Goal: Task Accomplishment & Management: Manage account settings

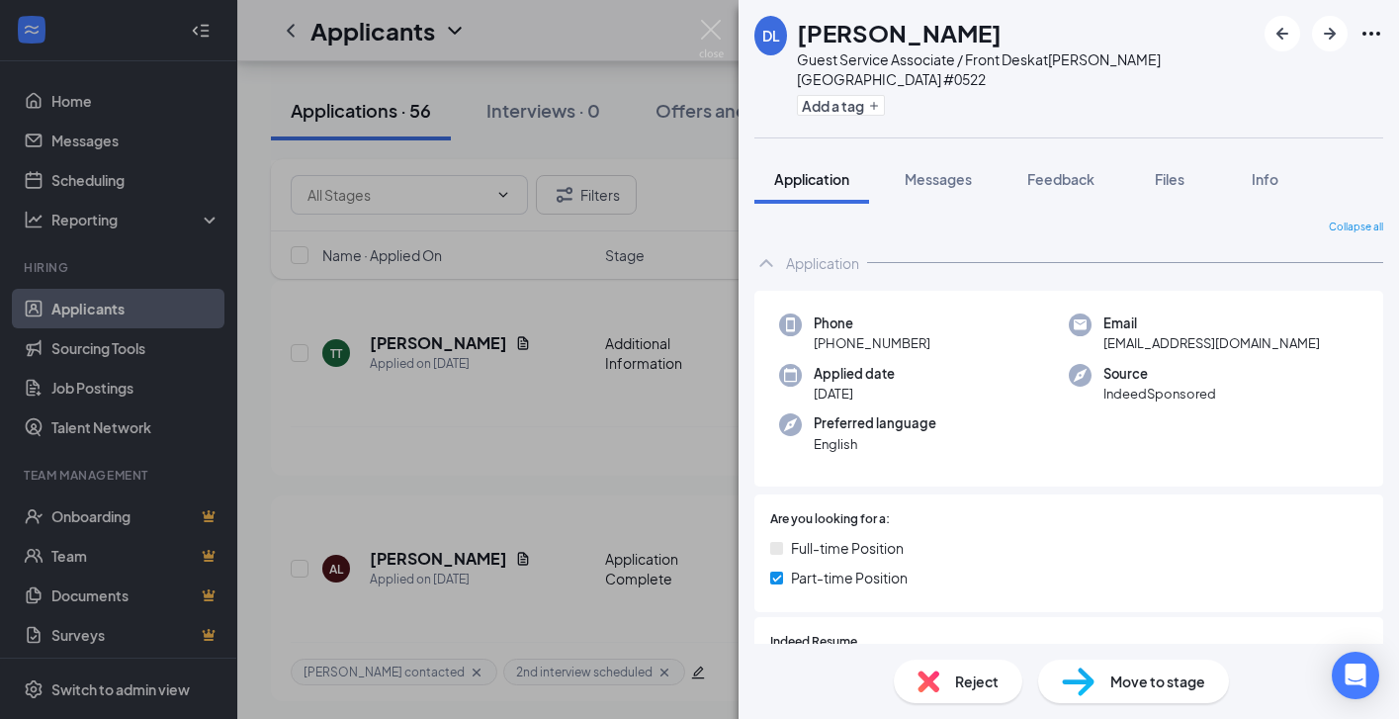
scroll to position [261, 0]
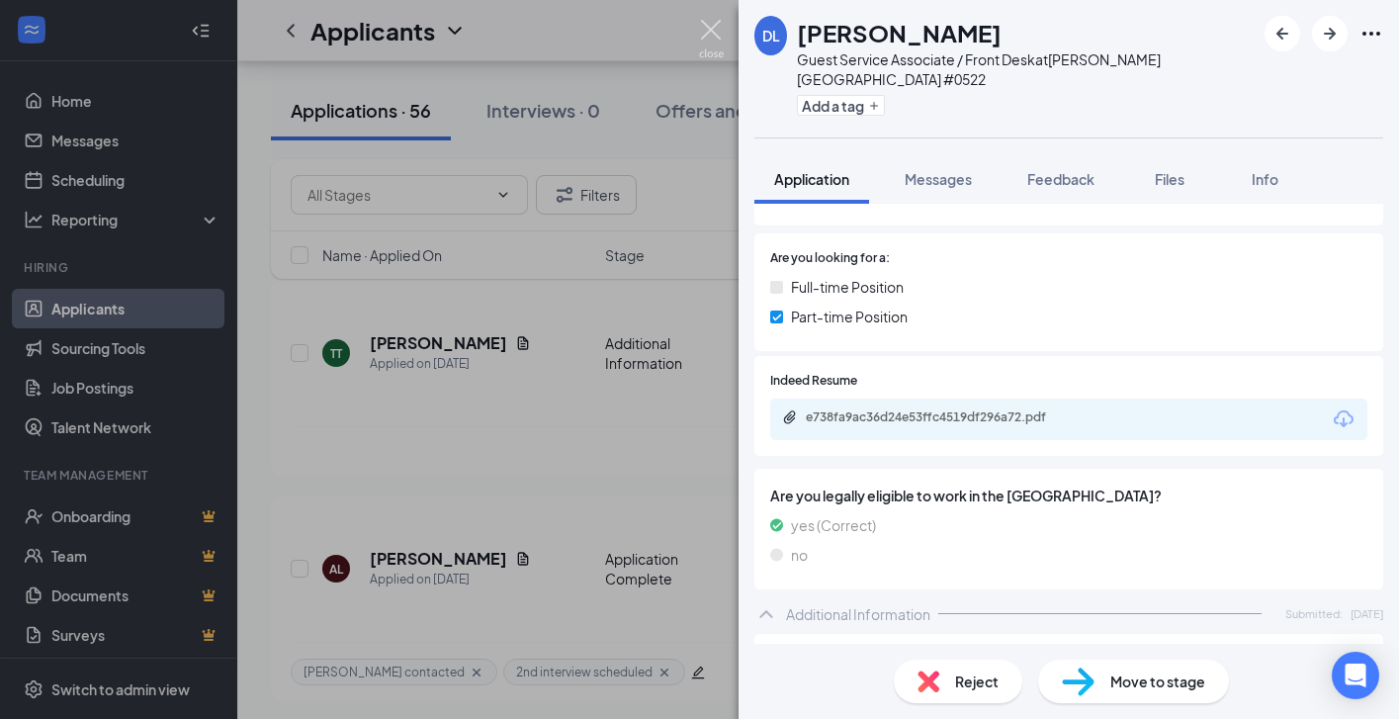
click at [706, 30] on img at bounding box center [711, 39] width 25 height 39
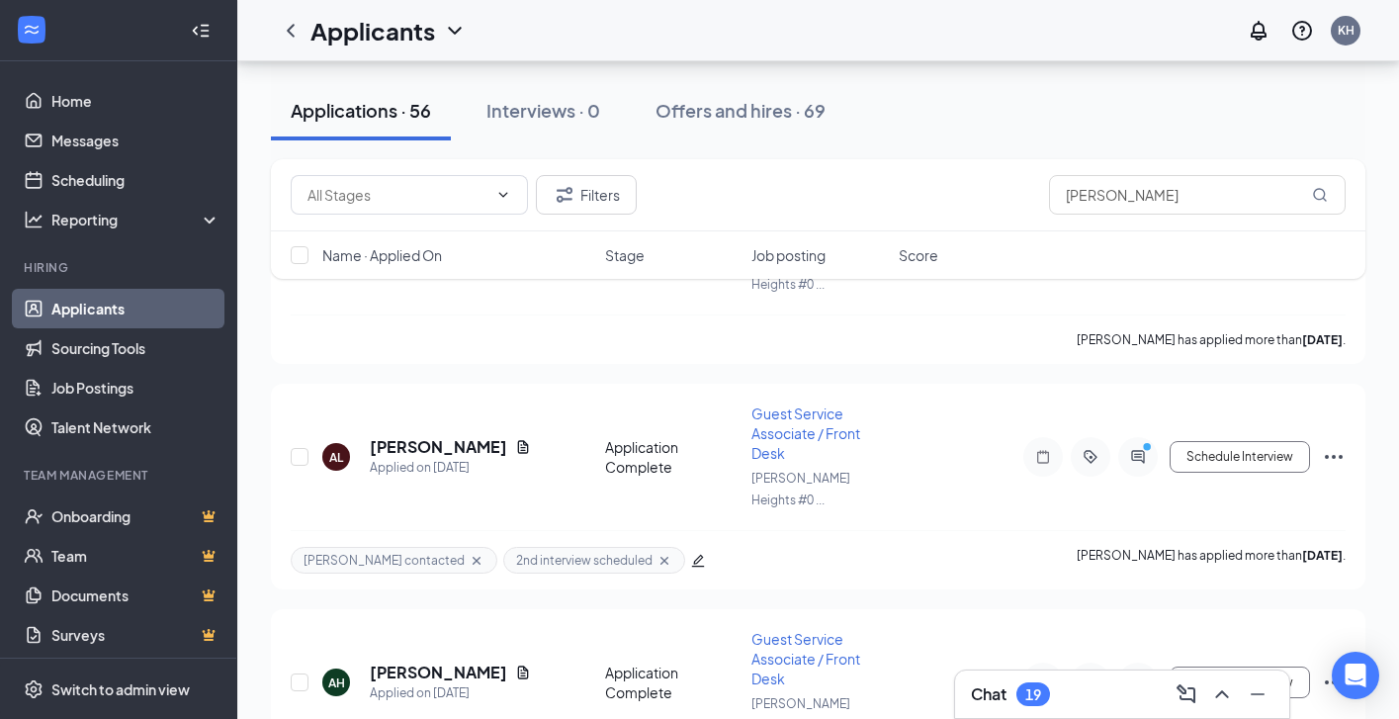
scroll to position [7209, 0]
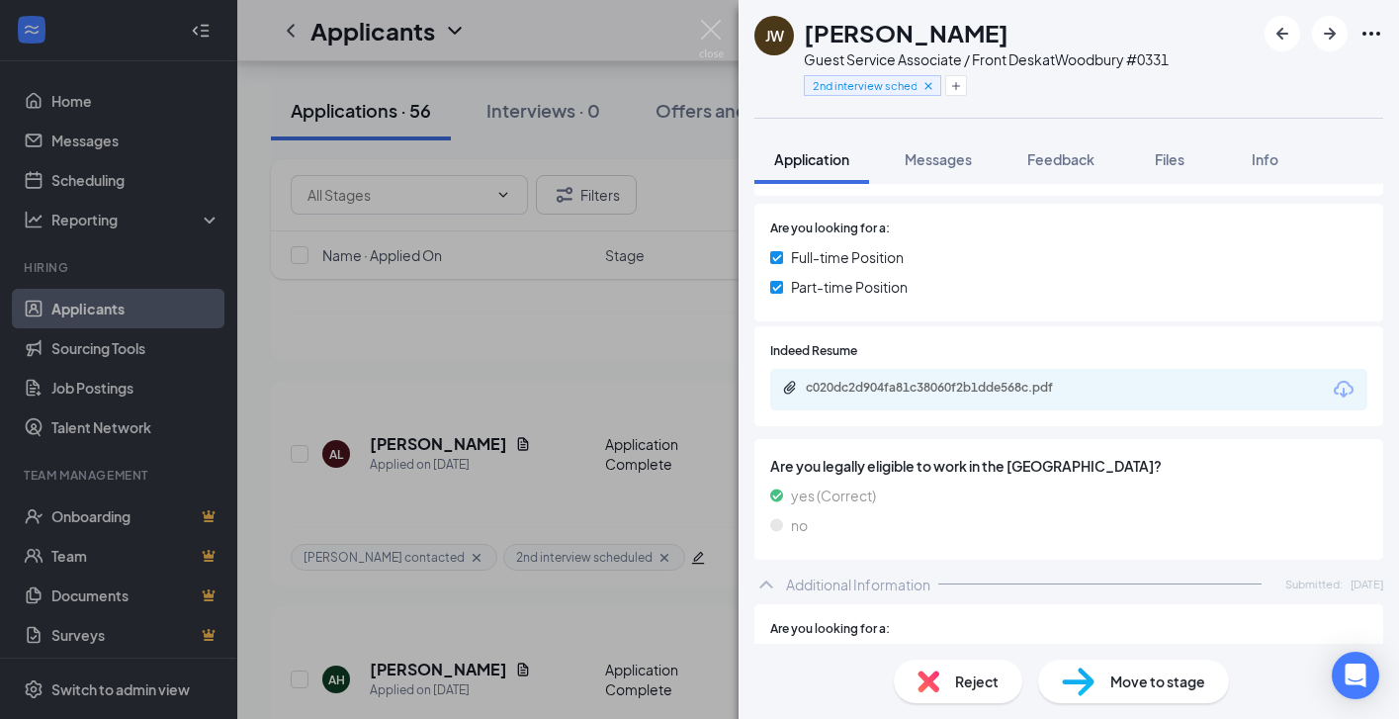
scroll to position [263, 0]
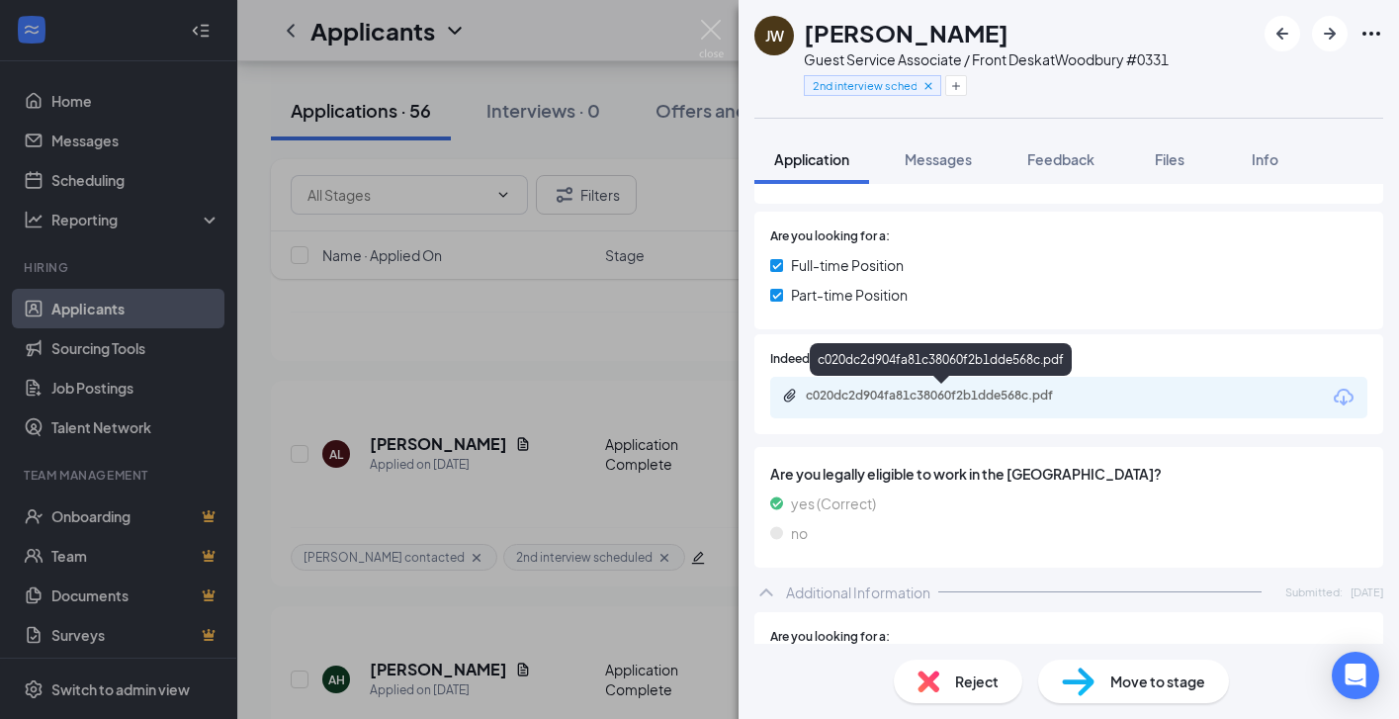
click at [918, 394] on div "c020dc2d904fa81c38060f2b1dde568c.pdf" at bounding box center [944, 396] width 277 height 16
click at [714, 27] on img at bounding box center [711, 39] width 25 height 39
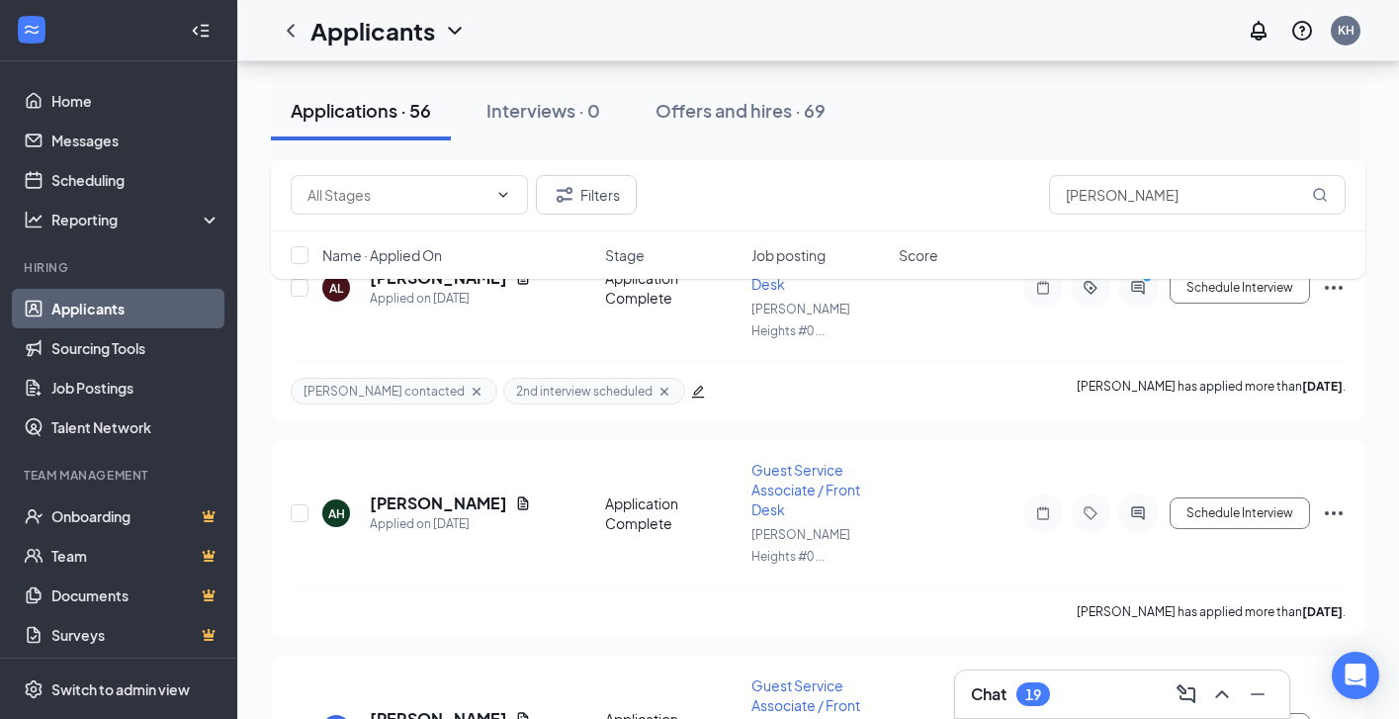
scroll to position [7381, 0]
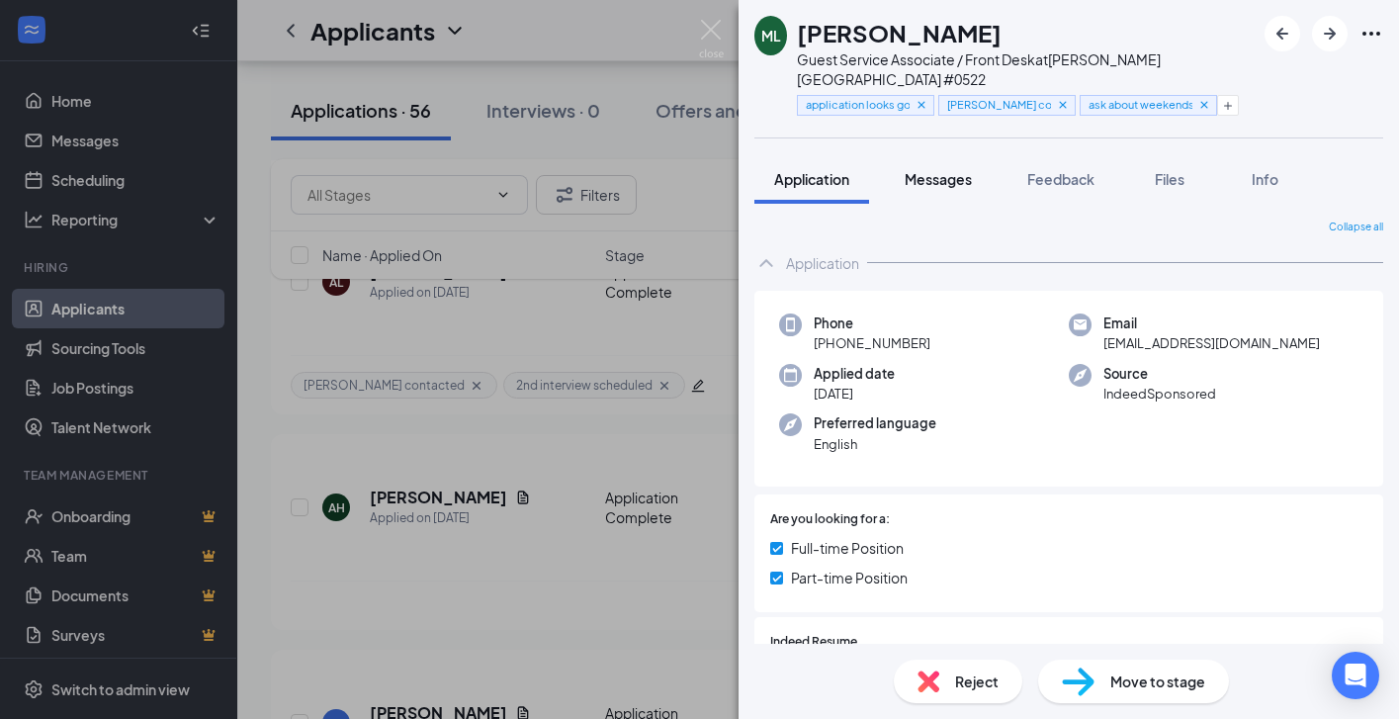
click at [935, 170] on span "Messages" at bounding box center [938, 179] width 67 height 18
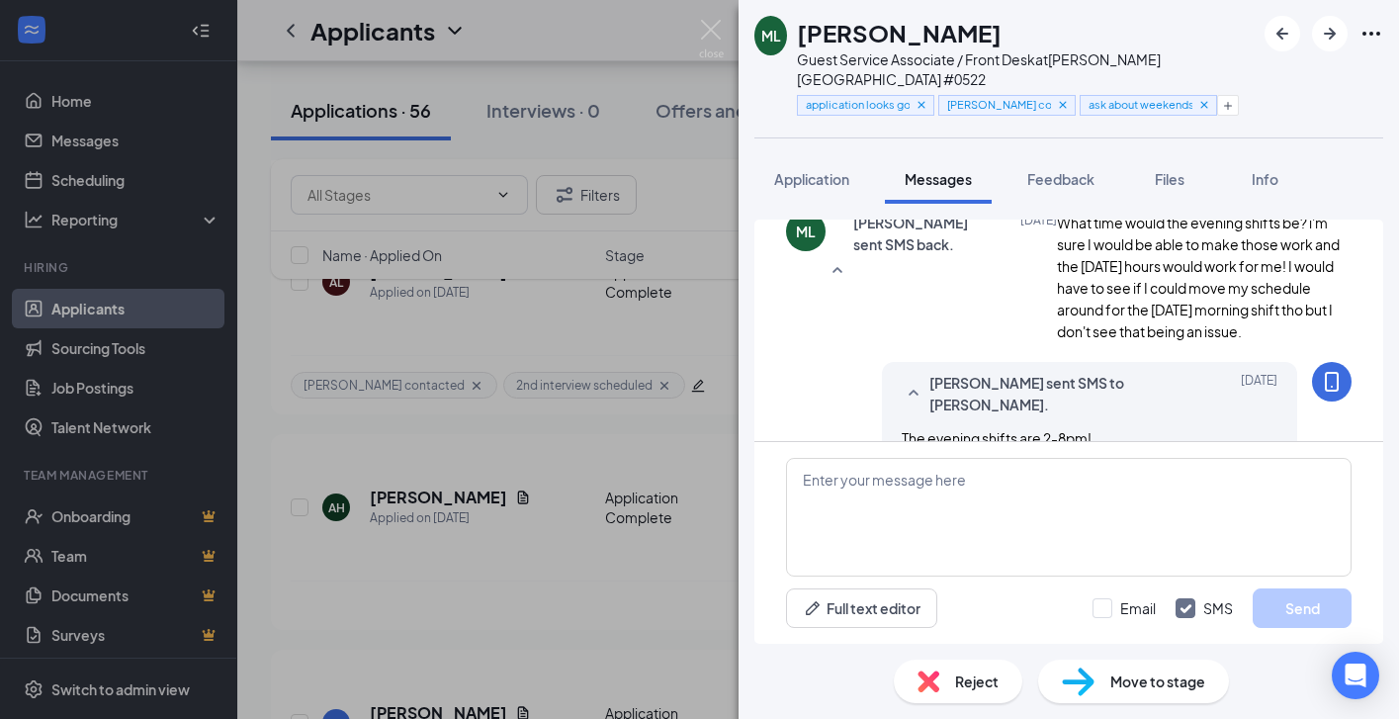
scroll to position [1057, 0]
click at [823, 170] on span "Application" at bounding box center [811, 179] width 75 height 18
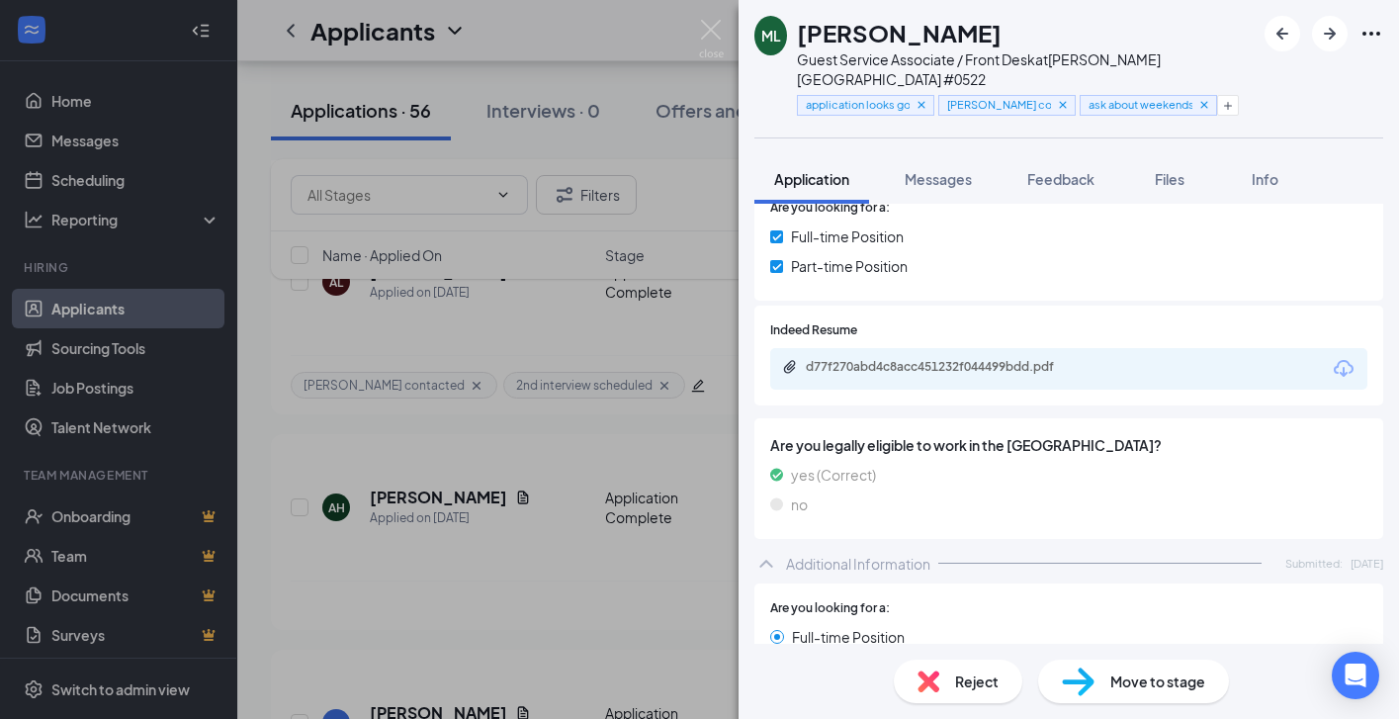
scroll to position [321, 0]
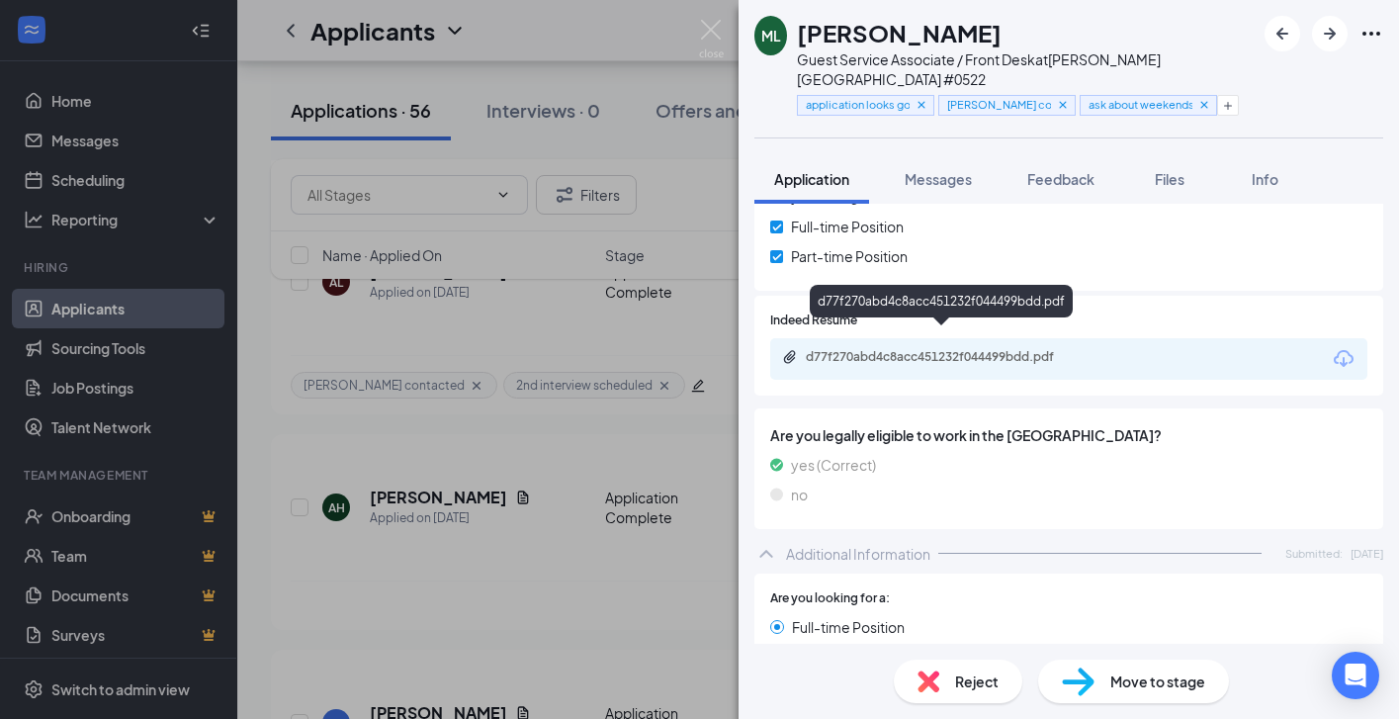
click at [894, 349] on div "d77f270abd4c8acc451232f044499bdd.pdf" at bounding box center [944, 357] width 277 height 16
